Goal: Communication & Community: Answer question/provide support

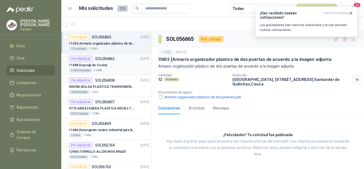
click at [109, 65] on div "11488 | Esponja de Cocina" at bounding box center [109, 65] width 81 height 6
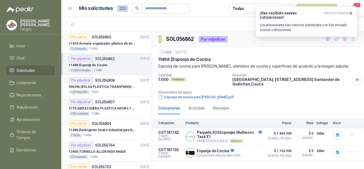
click at [112, 64] on div "11488 | Esponja de Cocina" at bounding box center [109, 65] width 81 height 6
click at [111, 67] on div "11488 | Esponja de Cocina" at bounding box center [109, 65] width 81 height 6
click at [205, 152] on p "Esponja de Cocina" at bounding box center [219, 150] width 44 height 5
click at [337, 151] on icon "button" at bounding box center [337, 151] width 3 height 3
click at [292, 138] on button "imagen_2025-09-22_100907712.png" at bounding box center [307, 141] width 62 height 6
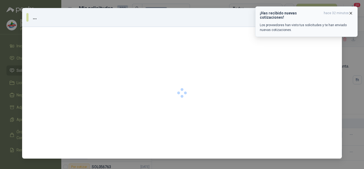
click at [348, 13] on icon "button" at bounding box center [350, 13] width 5 height 5
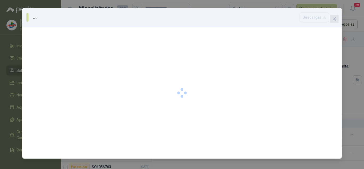
click at [335, 18] on icon "close" at bounding box center [334, 19] width 4 height 4
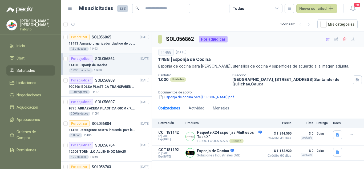
click at [108, 43] on p "11493 | Armario organizador plástico de dos puertas de acuerdo a la imagen adju…" at bounding box center [102, 43] width 66 height 5
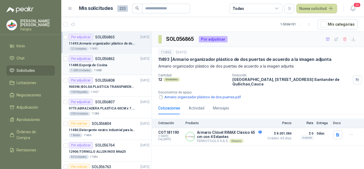
click at [112, 63] on div "11488 | Esponja de Cocina" at bounding box center [109, 65] width 81 height 6
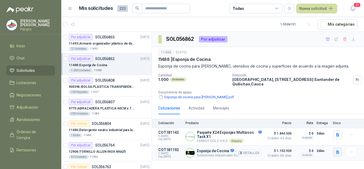
click at [338, 153] on icon "button" at bounding box center [337, 151] width 3 height 3
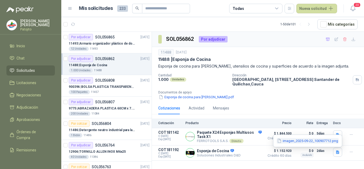
click at [304, 142] on button "imagen_2025-09-22_100907712.png" at bounding box center [307, 141] width 62 height 6
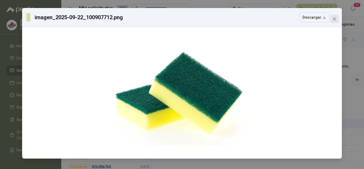
click at [336, 19] on span "Close" at bounding box center [334, 19] width 9 height 4
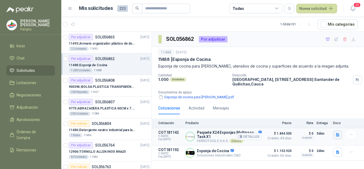
click at [340, 134] on button "button" at bounding box center [337, 134] width 9 height 9
click at [325, 123] on button "image.png" at bounding box center [326, 123] width 23 height 6
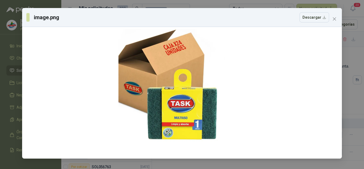
click at [359, 110] on div "image.png Descargar" at bounding box center [182, 84] width 364 height 169
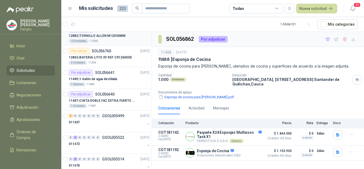
scroll to position [160, 0]
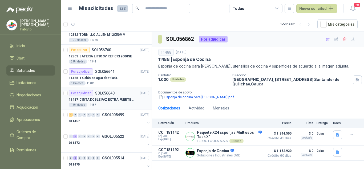
click at [113, 101] on p "11487 | CINTA DOBLE FAZ EXTRA FUERTE MARCA:3M" at bounding box center [102, 99] width 66 height 5
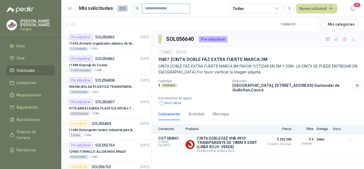
click at [161, 4] on input "text" at bounding box center [163, 8] width 37 height 9
click at [97, 21] on span "1" at bounding box center [99, 22] width 4 height 4
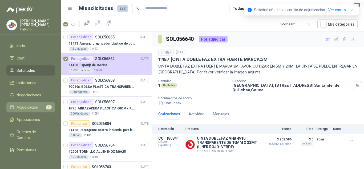
click at [33, 107] on span "Adjudicación" at bounding box center [28, 107] width 22 height 6
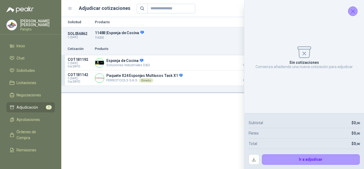
click at [351, 12] on icon "Cerrar" at bounding box center [352, 11] width 7 height 7
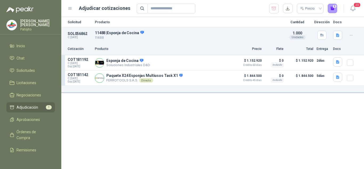
click at [209, 113] on div "Solicitud Producto Cantidad Dirección Docs SOL056862 C: [DATE] 11488 | Esponja …" at bounding box center [212, 92] width 302 height 151
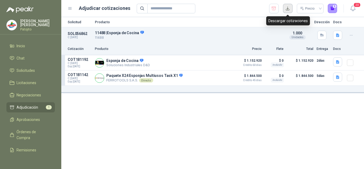
click at [288, 8] on button "button" at bounding box center [288, 9] width 10 height 10
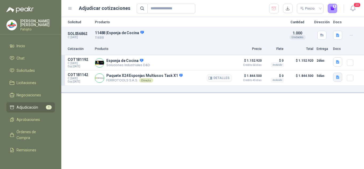
click at [337, 77] on icon "button" at bounding box center [337, 76] width 3 height 3
click at [322, 65] on button "image.png" at bounding box center [326, 66] width 23 height 6
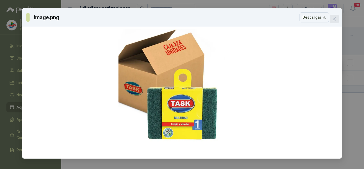
click at [334, 18] on icon "close" at bounding box center [334, 19] width 4 height 4
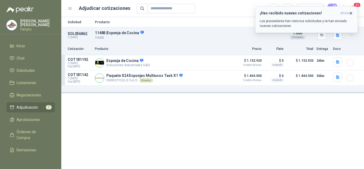
click at [352, 12] on icon "button" at bounding box center [350, 13] width 5 height 5
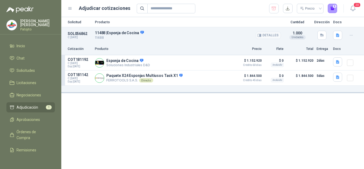
click at [101, 31] on p "11488 | Esponja de Cocina" at bounding box center [188, 32] width 186 height 5
copy p "11488"
click at [26, 68] on span "Solicitudes" at bounding box center [26, 70] width 18 height 6
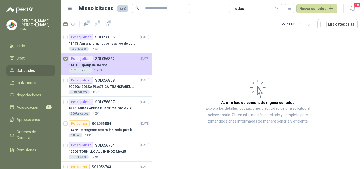
click at [252, 7] on div "Todas" at bounding box center [255, 9] width 53 height 10
click at [172, 5] on input "text" at bounding box center [163, 8] width 37 height 9
paste input "*****"
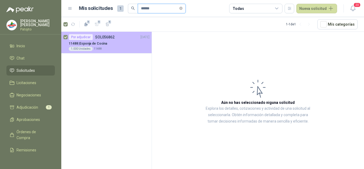
type input "*****"
click at [124, 50] on div "1.000 Unidades 11488" at bounding box center [109, 49] width 81 height 4
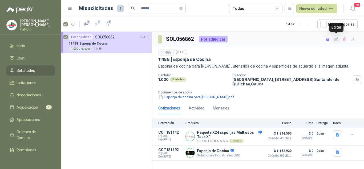
click at [333, 39] on button "button" at bounding box center [336, 39] width 9 height 9
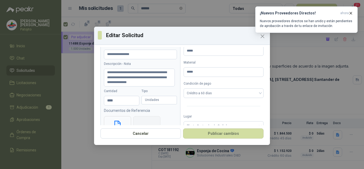
scroll to position [27, 0]
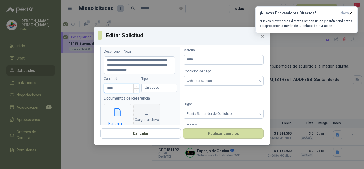
click at [124, 90] on input "****" at bounding box center [121, 88] width 35 height 9
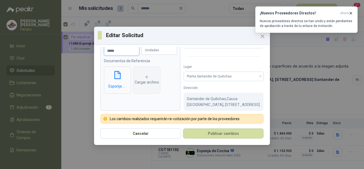
scroll to position [72, 0]
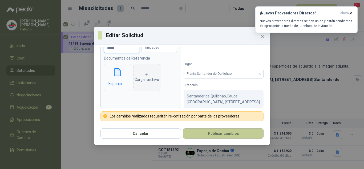
type input "*****"
click at [213, 131] on button "Publicar cambios" at bounding box center [223, 133] width 80 height 10
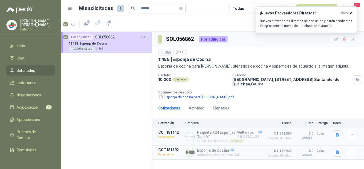
click at [243, 137] on button "Detalles" at bounding box center [248, 136] width 25 height 7
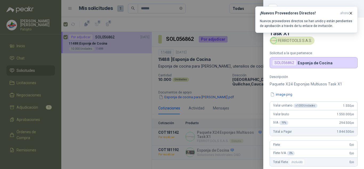
scroll to position [119, 0]
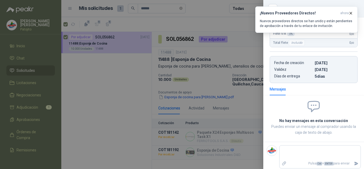
type textarea "*"
type textarea "**"
type textarea "***"
type textarea "****"
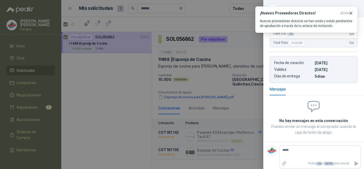
type textarea "******"
type textarea "*******"
type textarea "********"
type textarea "*********"
type textarea "**********"
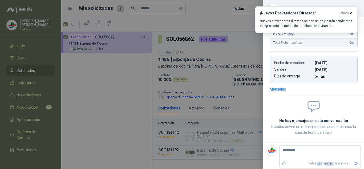
type textarea "**********"
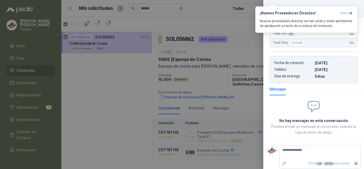
type textarea "**********"
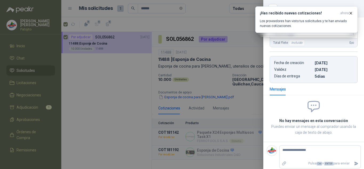
type textarea "**********"
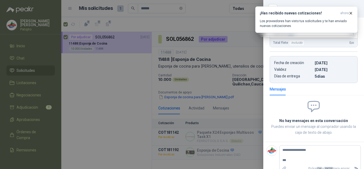
type textarea "**********"
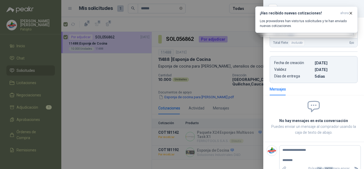
type textarea "**********"
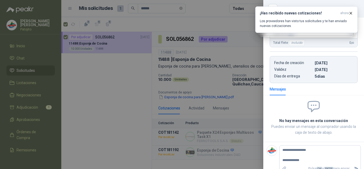
type textarea "**********"
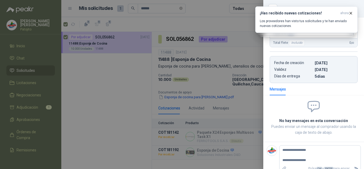
type textarea "**********"
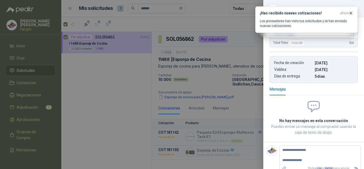
type textarea "**********"
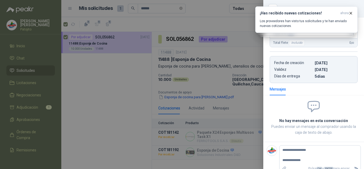
type textarea "**********"
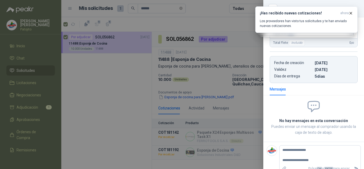
type textarea "**********"
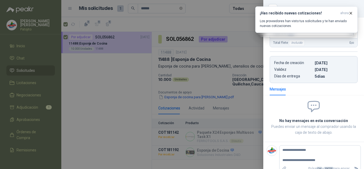
type textarea "**********"
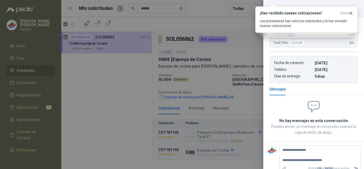
type textarea "**********"
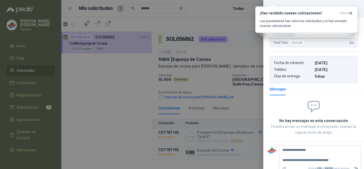
type textarea "**********"
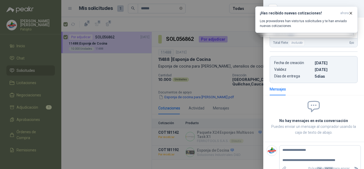
type textarea "**********"
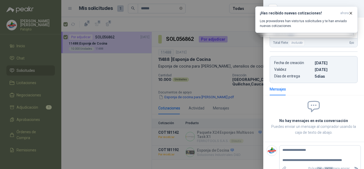
type textarea "**********"
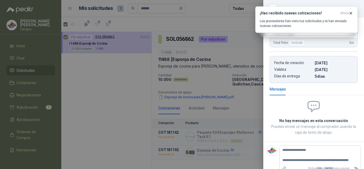
type textarea "**********"
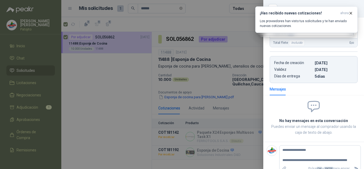
type textarea "**********"
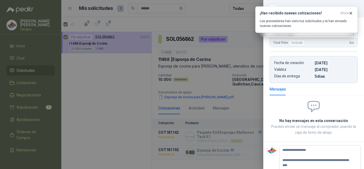
type textarea "**********"
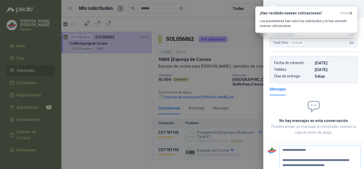
click at [338, 158] on textarea "**********" at bounding box center [317, 157] width 77 height 22
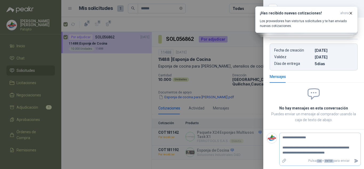
drag, startPoint x: 282, startPoint y: 149, endPoint x: 347, endPoint y: 158, distance: 65.6
click at [347, 158] on div "**********" at bounding box center [319, 148] width 81 height 33
click at [354, 161] on icon "Enviar" at bounding box center [356, 160] width 5 height 5
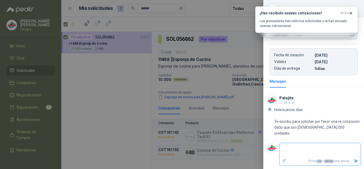
scroll to position [121, 0]
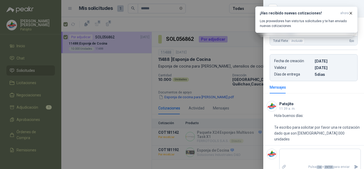
click at [208, 65] on div at bounding box center [182, 84] width 364 height 169
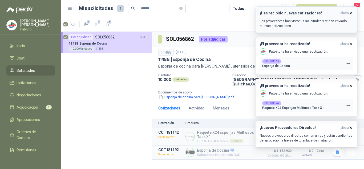
click at [314, 20] on p "Los proveedores han visto tus solicitudes y te han enviado nuevas cotizaciones." at bounding box center [306, 24] width 93 height 10
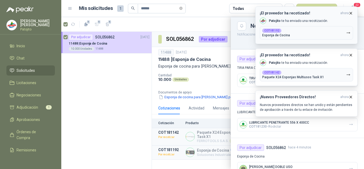
click at [302, 29] on button "COT181192 Esponja de Cocina" at bounding box center [306, 32] width 93 height 13
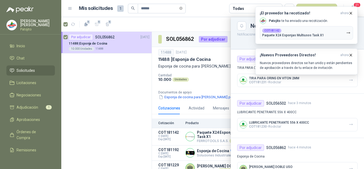
click at [110, 89] on div at bounding box center [212, 92] width 302 height 151
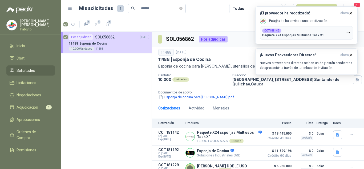
scroll to position [6, 0]
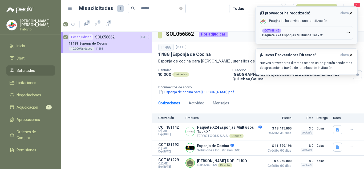
click at [351, 12] on icon "button" at bounding box center [350, 13] width 5 height 5
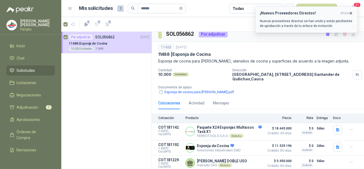
click at [350, 11] on button "¡Nuevos Proveedores Directos! ahora Nuevos proveedores directos se han unido y …" at bounding box center [306, 19] width 102 height 26
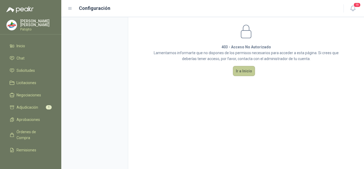
click at [246, 70] on button "Ir a Inicio" at bounding box center [244, 71] width 22 height 10
click at [30, 67] on span "Solicitudes" at bounding box center [26, 70] width 18 height 6
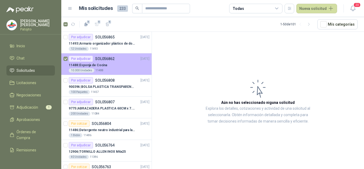
click at [105, 58] on p "SOL056862" at bounding box center [104, 59] width 19 height 4
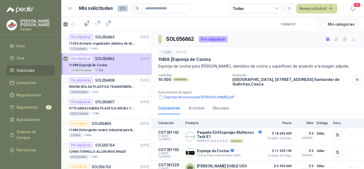
scroll to position [6, 0]
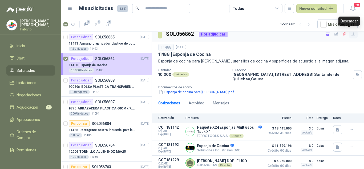
click at [351, 35] on icon "button" at bounding box center [352, 33] width 3 height 3
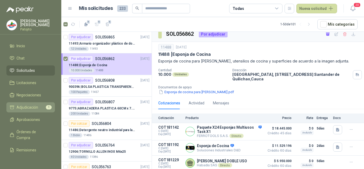
click at [28, 109] on span "Adjudicación" at bounding box center [28, 107] width 22 height 6
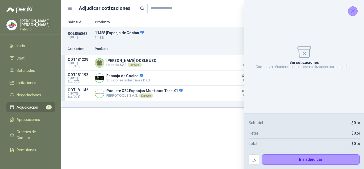
click at [351, 11] on icon "Cerrar" at bounding box center [352, 11] width 7 height 7
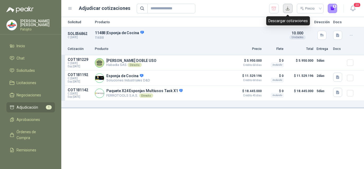
click at [289, 8] on button "button" at bounding box center [288, 9] width 10 height 10
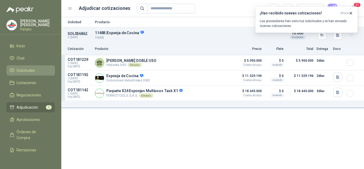
click at [26, 68] on span "Solicitudes" at bounding box center [26, 70] width 18 height 6
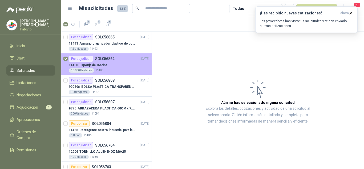
click at [103, 63] on p "11488 | Esponja de Cocina" at bounding box center [88, 65] width 38 height 5
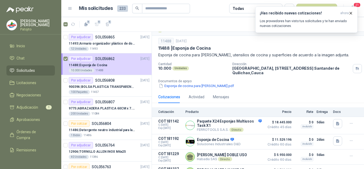
scroll to position [22, 0]
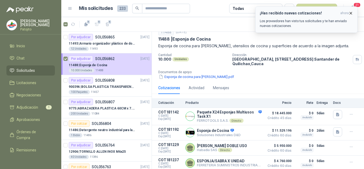
click at [352, 11] on icon "button" at bounding box center [350, 13] width 5 height 5
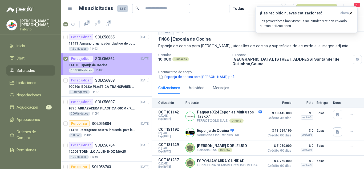
click at [113, 68] on div "10.000 Unidades 11488" at bounding box center [109, 70] width 81 height 4
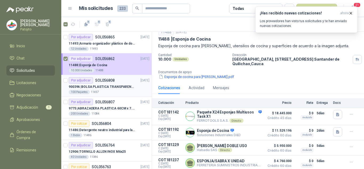
scroll to position [2, 0]
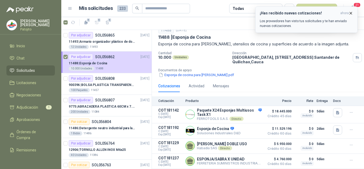
click at [347, 12] on span "ahora" at bounding box center [344, 13] width 9 height 5
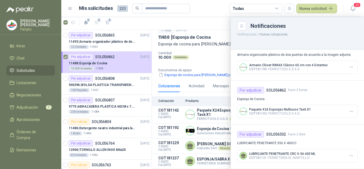
scroll to position [346, 0]
click at [213, 23] on div at bounding box center [212, 92] width 302 height 151
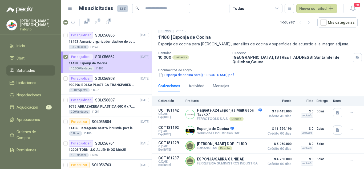
scroll to position [0, 0]
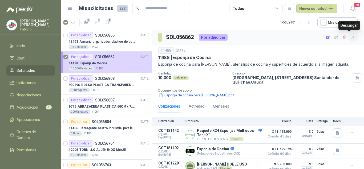
click at [351, 36] on icon "button" at bounding box center [353, 37] width 5 height 5
click at [118, 42] on p "11493 | Armario organizador plástico de dos puertas de acuerdo a la imagen adju…" at bounding box center [102, 41] width 66 height 5
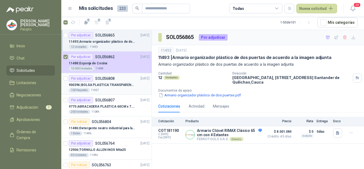
click at [112, 81] on div "Por adjudicar SOL056808" at bounding box center [92, 78] width 46 height 6
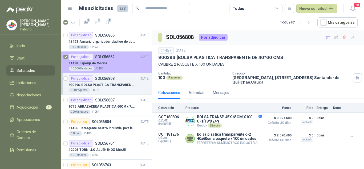
click at [105, 64] on p "11488 | Esponja de Cocina" at bounding box center [88, 63] width 38 height 5
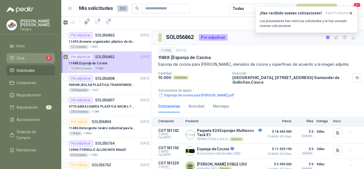
drag, startPoint x: 30, startPoint y: 55, endPoint x: 35, endPoint y: 55, distance: 4.5
click at [30, 55] on li "Chat 3" at bounding box center [31, 58] width 42 height 6
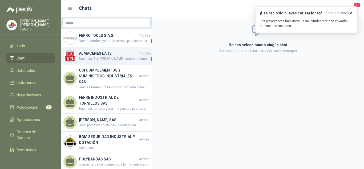
click at [116, 55] on h4 "ALMACENES LA 13" at bounding box center [109, 53] width 60 height 6
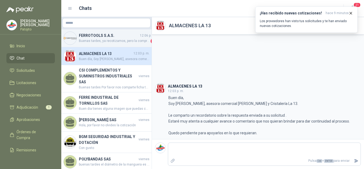
click at [108, 39] on span "Buenas tardes, ya recotizamos, pero la compra de este articulo es 100% anticipa…" at bounding box center [114, 40] width 71 height 5
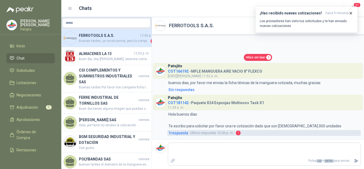
click at [181, 131] on span "1 respuesta" at bounding box center [178, 133] width 20 height 6
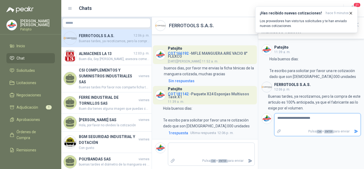
click at [358, 129] on icon "Enviar" at bounding box center [356, 131] width 5 height 5
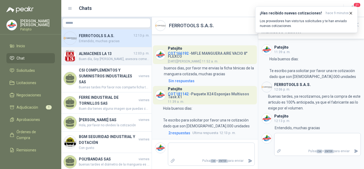
click at [100, 57] on span "Buen día, Soy [PERSON_NAME], asesora comercial [PERSON_NAME] y Cristalería La 1…" at bounding box center [114, 58] width 71 height 5
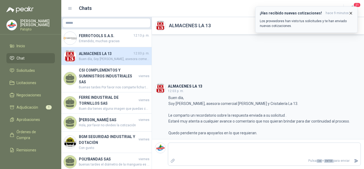
click at [352, 12] on icon "button" at bounding box center [350, 13] width 5 height 5
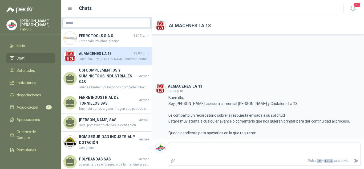
click at [105, 51] on h4 "ALMACENES LA 13" at bounding box center [106, 54] width 54 height 6
click at [208, 144] on textarea at bounding box center [264, 150] width 192 height 12
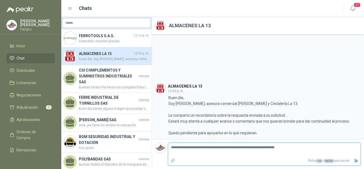
click at [356, 158] on icon "Enviar" at bounding box center [356, 160] width 5 height 5
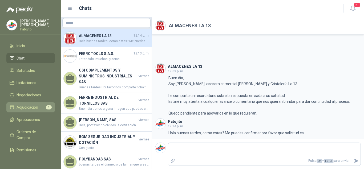
click at [20, 102] on link "Adjudicación 1" at bounding box center [30, 107] width 48 height 10
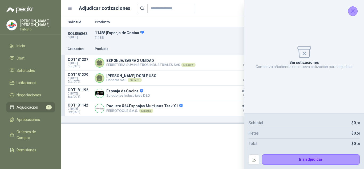
click at [355, 9] on button "Cerrar" at bounding box center [353, 11] width 10 height 10
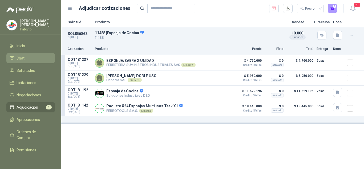
click at [27, 56] on li "Chat" at bounding box center [31, 58] width 42 height 6
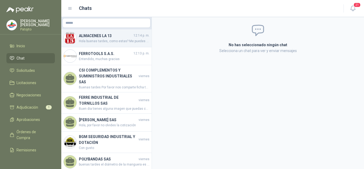
click at [108, 44] on div "ALMACENES LA 13 12:14 p. m. Hola buenas tardes, como estas? Me puedes confirmar…" at bounding box center [106, 38] width 90 height 18
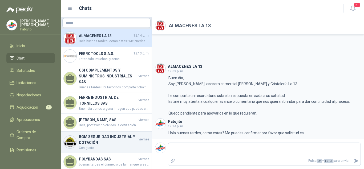
click at [111, 134] on h4 "BGM SEGURIDAD INDUSTRIAL Y DOTACIÓN" at bounding box center [108, 139] width 59 height 12
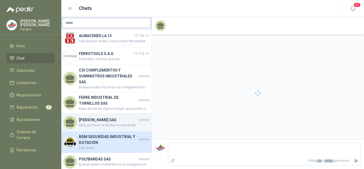
click at [113, 122] on span "Hola, por favor no olvides la cotización" at bounding box center [114, 124] width 71 height 5
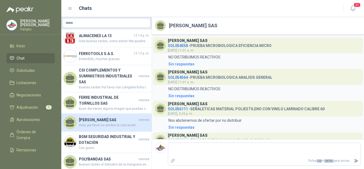
scroll to position [185, 0]
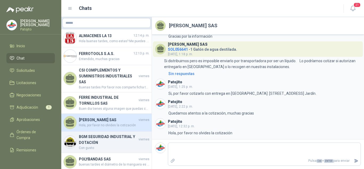
click at [120, 134] on h4 "BGM SEGURIDAD INDUSTRIAL Y DOTACIÓN" at bounding box center [108, 139] width 59 height 12
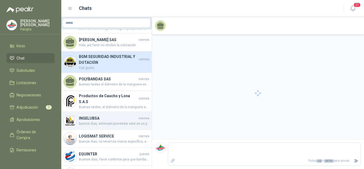
scroll to position [190, 0]
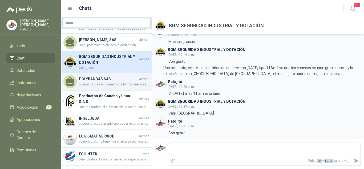
click at [95, 76] on h4 "POLYBANDAS SAS" at bounding box center [108, 79] width 59 height 6
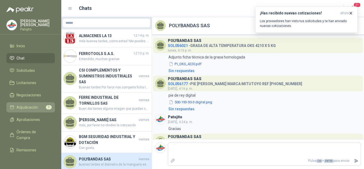
click at [28, 103] on link "Adjudicación 1" at bounding box center [30, 107] width 48 height 10
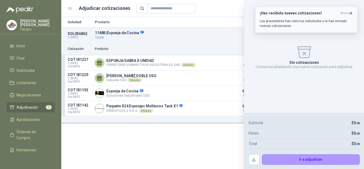
click at [350, 13] on icon "button" at bounding box center [351, 13] width 2 height 2
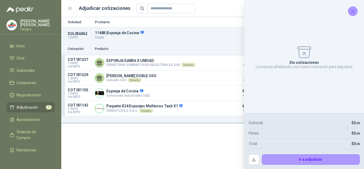
click at [352, 12] on icon "Cerrar" at bounding box center [352, 11] width 3 height 3
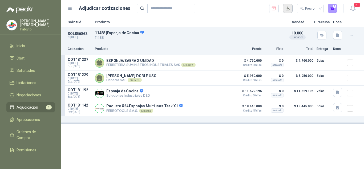
click at [289, 8] on button "button" at bounding box center [288, 9] width 10 height 10
click at [338, 94] on icon "button" at bounding box center [337, 92] width 3 height 3
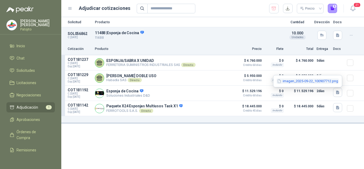
click at [294, 83] on button "imagen_2025-09-22_100907712.png" at bounding box center [307, 81] width 62 height 6
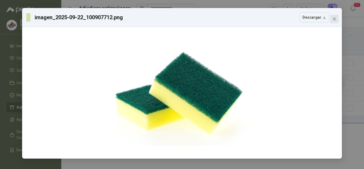
click at [331, 19] on span "Close" at bounding box center [334, 19] width 9 height 4
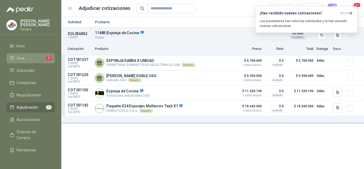
click at [30, 58] on li "Chat 1" at bounding box center [31, 58] width 42 height 6
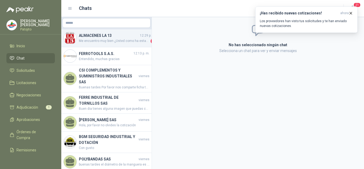
click at [113, 38] on h4 "ALMACENES LA 13" at bounding box center [109, 35] width 60 height 6
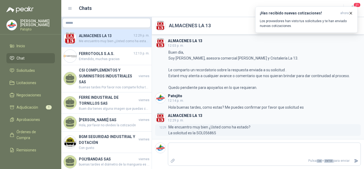
click at [203, 131] on p "Me encuentro muy bien ¿Usted como ha estado? La solicitud es la SOL056865" at bounding box center [209, 130] width 83 height 12
copy p "SOL056865"
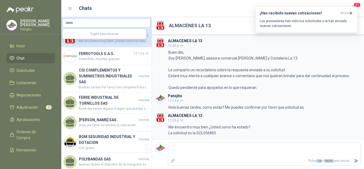
click at [124, 21] on input "text" at bounding box center [107, 22] width 88 height 9
paste input "*********"
click at [173, 10] on div "Chats" at bounding box center [202, 8] width 269 height 7
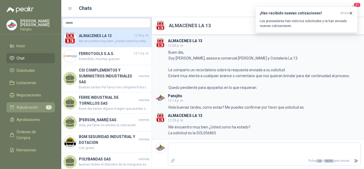
click at [32, 105] on span "Adjudicación" at bounding box center [28, 107] width 22 height 6
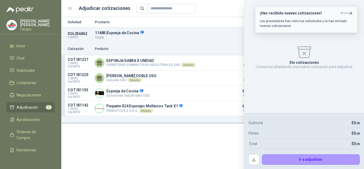
click at [352, 11] on icon "button" at bounding box center [350, 13] width 5 height 5
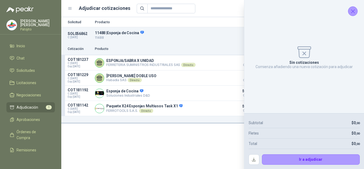
click at [351, 13] on icon "Cerrar" at bounding box center [352, 11] width 7 height 7
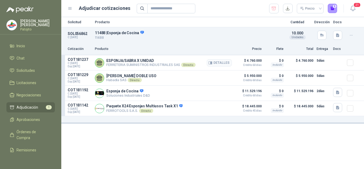
click at [109, 65] on p "FERRETERIA SUMINISTROS INDUSTRIALES SAS Directo" at bounding box center [150, 65] width 89 height 4
click at [80, 63] on span "C: [DATE]" at bounding box center [80, 63] width 24 height 3
click at [26, 72] on span "Solicitudes" at bounding box center [26, 70] width 18 height 6
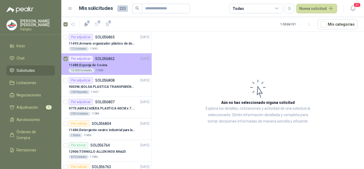
click at [107, 67] on div "11488 | Esponja de Cocina" at bounding box center [109, 65] width 81 height 6
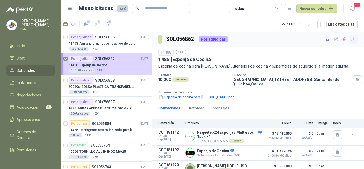
click at [353, 40] on button "button" at bounding box center [353, 39] width 9 height 9
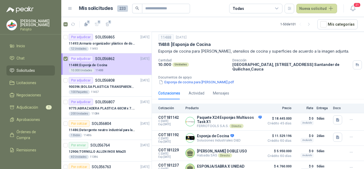
scroll to position [22, 0]
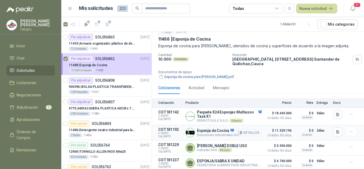
click at [247, 130] on button "Detalles" at bounding box center [248, 132] width 25 height 7
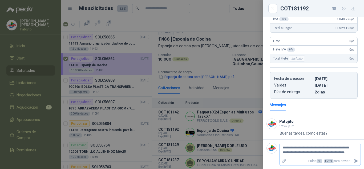
scroll to position [102, 0]
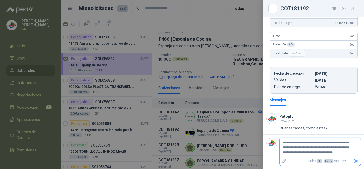
click at [354, 162] on icon "Enviar" at bounding box center [356, 160] width 5 height 5
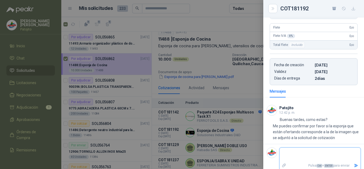
scroll to position [115, 0]
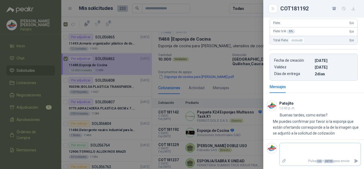
click at [282, 161] on icon "Adjuntar archivos" at bounding box center [284, 160] width 4 height 4
click at [0, 0] on input "file" at bounding box center [0, 0] width 0 height 0
click at [205, 66] on div at bounding box center [182, 84] width 364 height 169
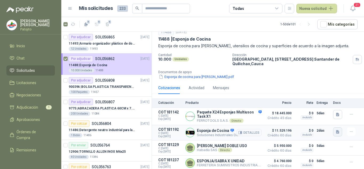
click at [335, 129] on icon "button" at bounding box center [337, 131] width 5 height 5
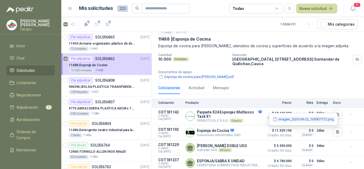
click at [285, 118] on button "imagen_2025-09-22_100907712.png" at bounding box center [303, 119] width 62 height 6
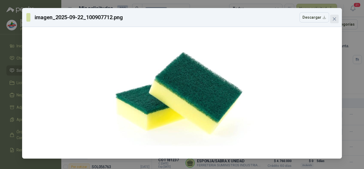
click at [333, 21] on button "Close" at bounding box center [334, 19] width 9 height 9
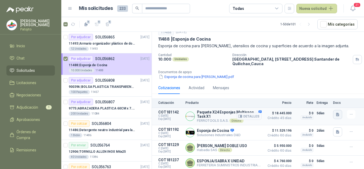
click at [335, 112] on icon "button" at bounding box center [337, 114] width 5 height 5
click at [318, 100] on button "image.png" at bounding box center [322, 101] width 23 height 6
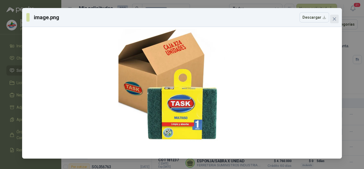
click at [333, 17] on icon "close" at bounding box center [334, 19] width 4 height 4
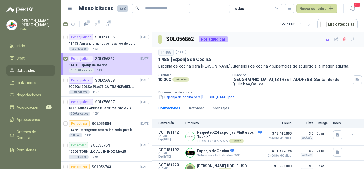
scroll to position [22, 0]
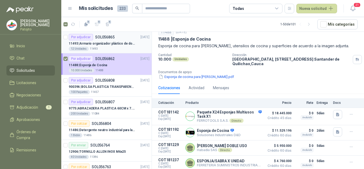
click at [118, 44] on p "11493 | Armario organizador plástico de dos puertas de acuerdo a la imagen adju…" at bounding box center [102, 43] width 66 height 5
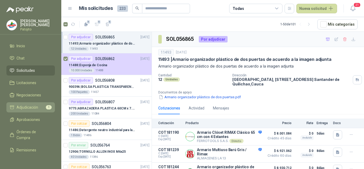
click at [28, 109] on span "Adjudicación" at bounding box center [28, 107] width 22 height 6
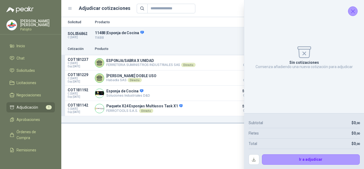
click at [349, 13] on icon "Cerrar" at bounding box center [352, 11] width 7 height 7
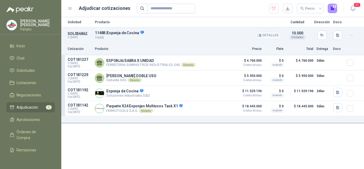
click at [141, 32] on icon at bounding box center [141, 32] width 3 height 3
click at [195, 36] on p "11488" at bounding box center [188, 37] width 186 height 5
click at [337, 34] on icon "button" at bounding box center [337, 35] width 3 height 3
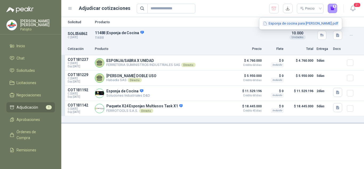
click at [302, 23] on button "Esponja de cocina para [PERSON_NAME].pdf" at bounding box center [300, 24] width 76 height 6
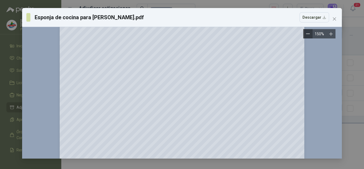
scroll to position [106, 0]
click at [333, 17] on icon "close" at bounding box center [334, 19] width 4 height 4
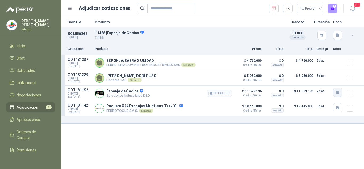
click at [338, 93] on icon "button" at bounding box center [337, 92] width 3 height 3
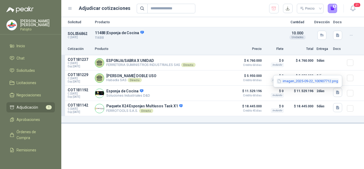
click at [298, 81] on button "imagen_2025-09-22_100907712.png" at bounding box center [307, 81] width 62 height 6
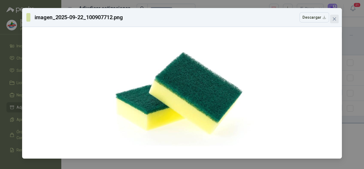
click at [334, 18] on icon "close" at bounding box center [334, 19] width 4 height 4
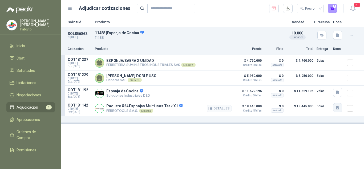
click at [337, 107] on icon "button" at bounding box center [337, 107] width 3 height 3
click at [323, 97] on button "image.png" at bounding box center [326, 97] width 23 height 6
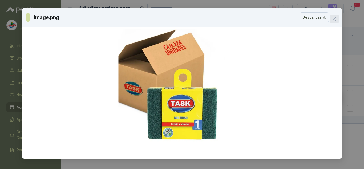
click at [336, 16] on button "Close" at bounding box center [334, 19] width 9 height 9
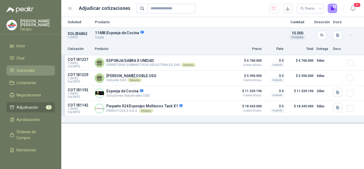
click at [32, 71] on span "Solicitudes" at bounding box center [26, 70] width 18 height 6
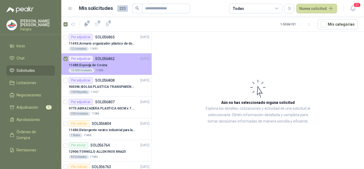
click at [108, 66] on div "11488 | Esponja de Cocina" at bounding box center [109, 65] width 81 height 6
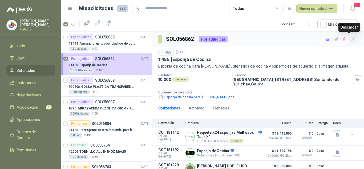
click at [351, 40] on icon "button" at bounding box center [353, 39] width 5 height 5
